Goal: Task Accomplishment & Management: Use online tool/utility

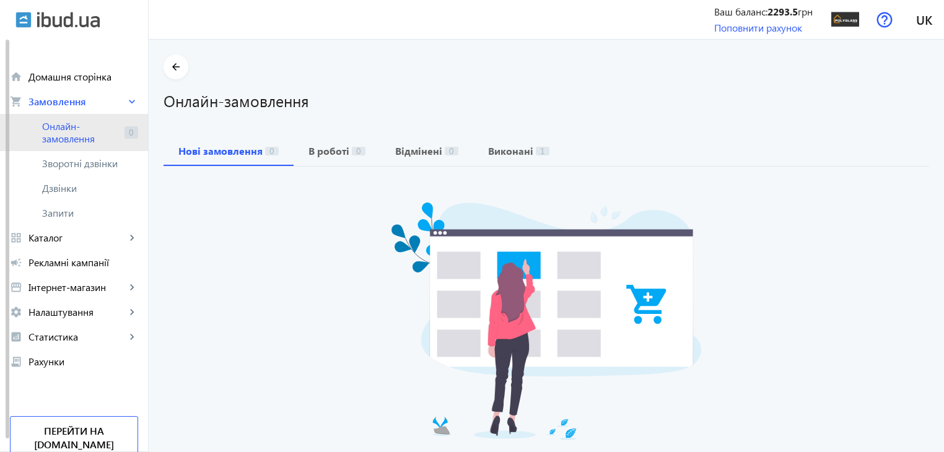
click at [103, 139] on span "Онлайн-замовлення" at bounding box center [80, 132] width 77 height 25
